Goal: Information Seeking & Learning: Understand process/instructions

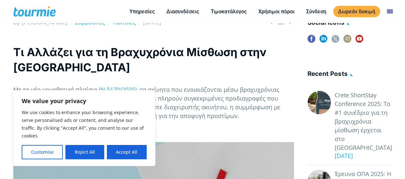
scroll to position [331, 0]
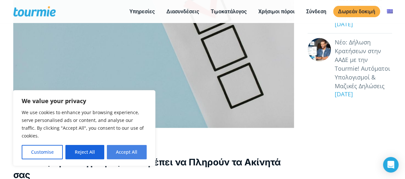
click at [120, 151] on button "Accept All" at bounding box center [127, 152] width 40 height 14
checkbox input "true"
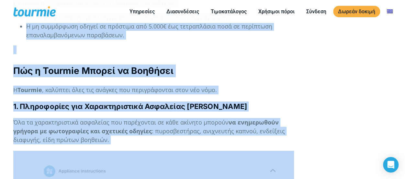
scroll to position [1154, 0]
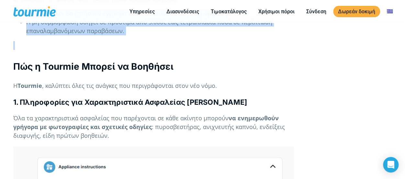
drag, startPoint x: 14, startPoint y: 62, endPoint x: 248, endPoint y: 27, distance: 236.4
click at [248, 27] on div "Τι Αλλάζει για τη Βραχυχρόνια Μίσθωση στην Ελλάδα Με το νέο νομοθετικό πλαίσιο …" at bounding box center [153, 84] width 281 height 2127
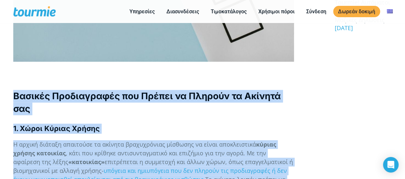
scroll to position [400, 0]
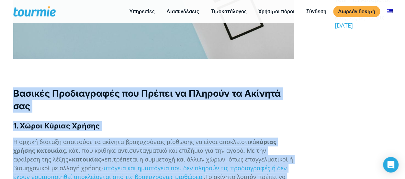
click at [137, 89] on h3 "Βασικές Προδιαγραφές που Πρέπει να Πληρούν τα Ακίνητά σας" at bounding box center [153, 99] width 281 height 25
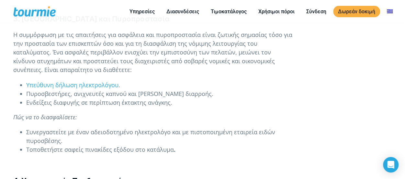
scroll to position [772, 0]
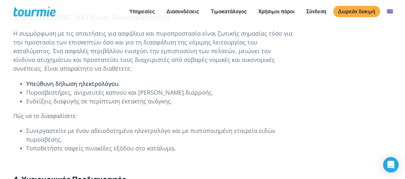
click at [98, 80] on span "Υπεύθυνη δήλωση ηλεκτρολόγου" at bounding box center [72, 84] width 92 height 8
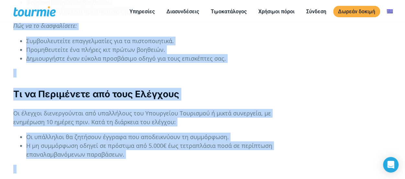
scroll to position [1094, 0]
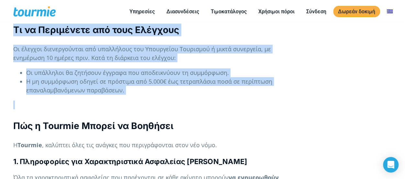
drag, startPoint x: 15, startPoint y: 38, endPoint x: 238, endPoint y: 83, distance: 227.9
click at [238, 83] on div "Τι Αλλάζει για τη Βραχυχρόνια Μίσθωση στην [GEOGRAPHIC_DATA] Με το νέο νομοθετι…" at bounding box center [153, 143] width 281 height 2127
copy div "Loremip Dolorsitamet con Adipis el Seddoei te Incidid utl 7. Etdol Magnaa Enima…"
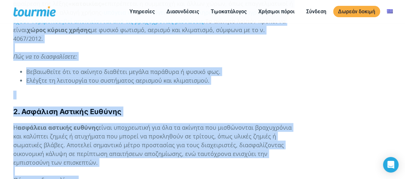
scroll to position [555, 0]
